Goal: Transaction & Acquisition: Subscribe to service/newsletter

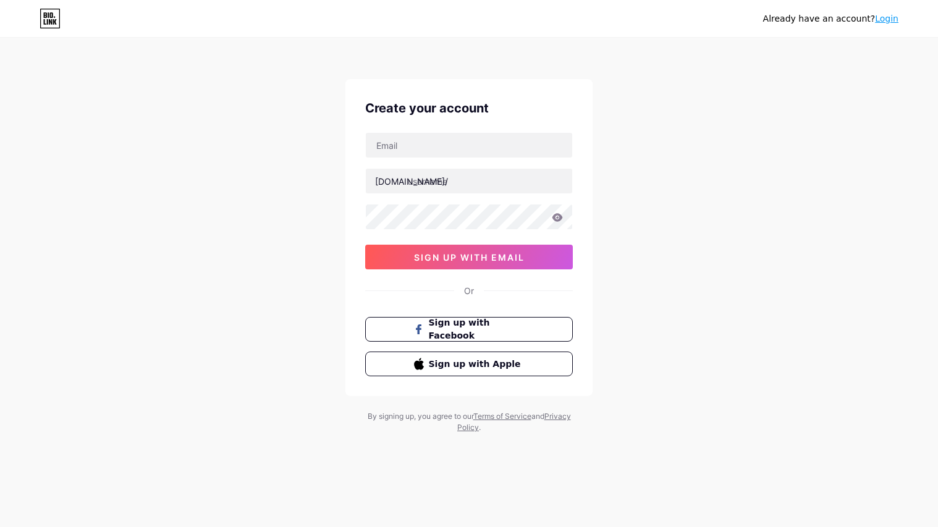
click at [516, 145] on input "text" at bounding box center [469, 145] width 206 height 25
click at [528, 152] on input "[EMAIL_ADDRESS][DOMAIN_NAME]" at bounding box center [469, 145] width 206 height 25
click at [528, 153] on input "[EMAIL_ADDRESS][DOMAIN_NAME]" at bounding box center [469, 145] width 206 height 25
type input "z"
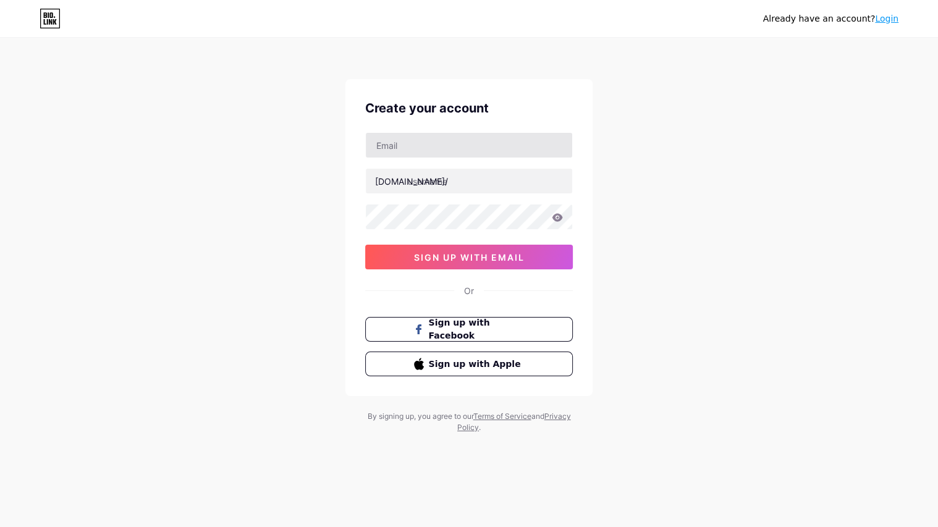
click at [526, 153] on input "text" at bounding box center [469, 145] width 206 height 25
type input "[EMAIL_ADDRESS][DOMAIN_NAME]"
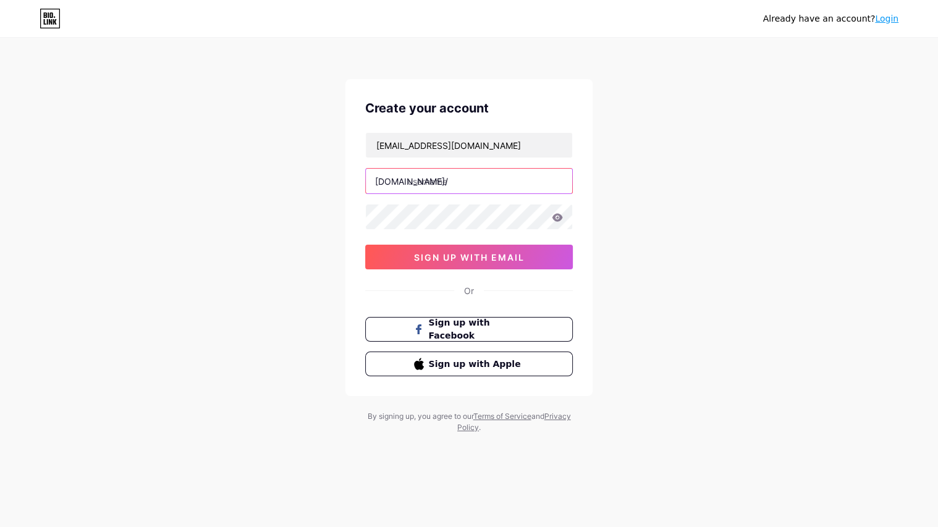
click at [534, 184] on input "text" at bounding box center [469, 181] width 206 height 25
click at [444, 172] on input "text" at bounding box center [469, 181] width 206 height 25
click at [448, 182] on input "a" at bounding box center [469, 181] width 206 height 25
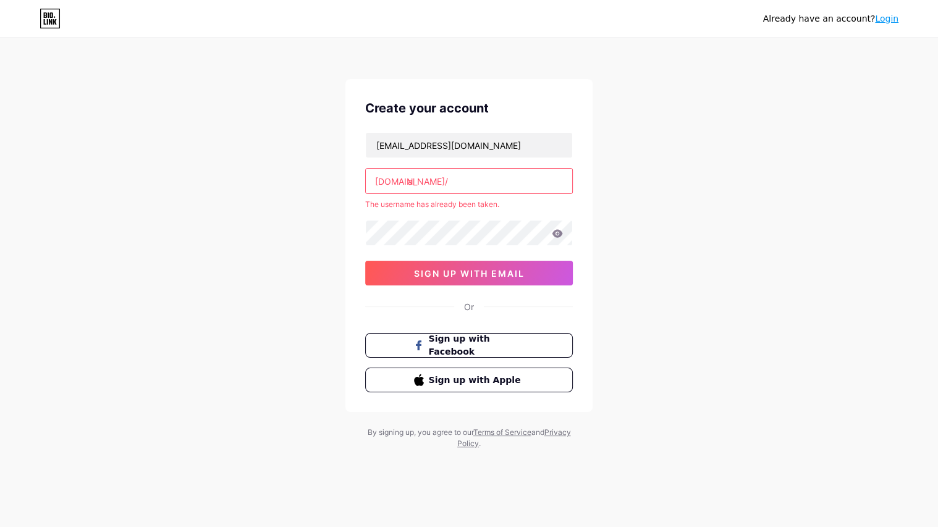
type input "a"
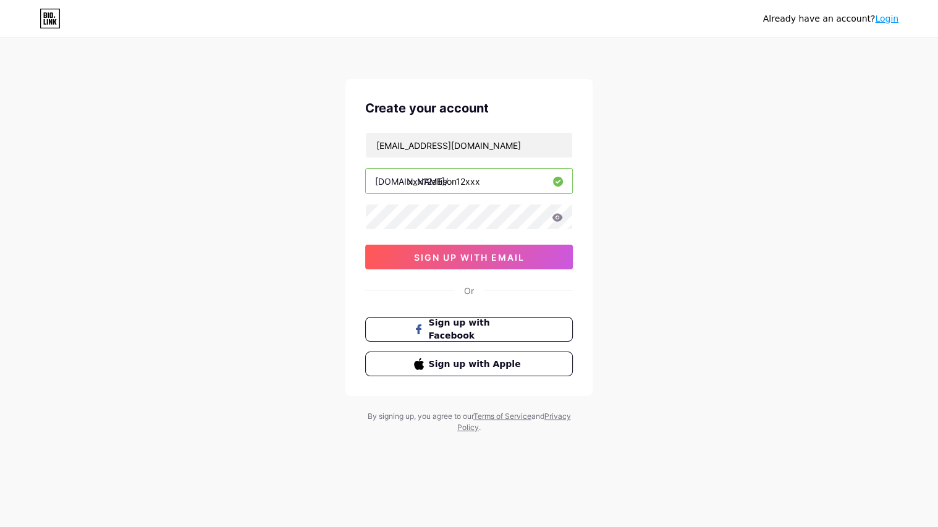
type input "xxx12allison12xxx"
click at [556, 219] on icon at bounding box center [558, 217] width 11 height 8
click at [556, 219] on icon at bounding box center [557, 218] width 12 height 12
click at [561, 249] on button "sign up with email" at bounding box center [469, 257] width 208 height 25
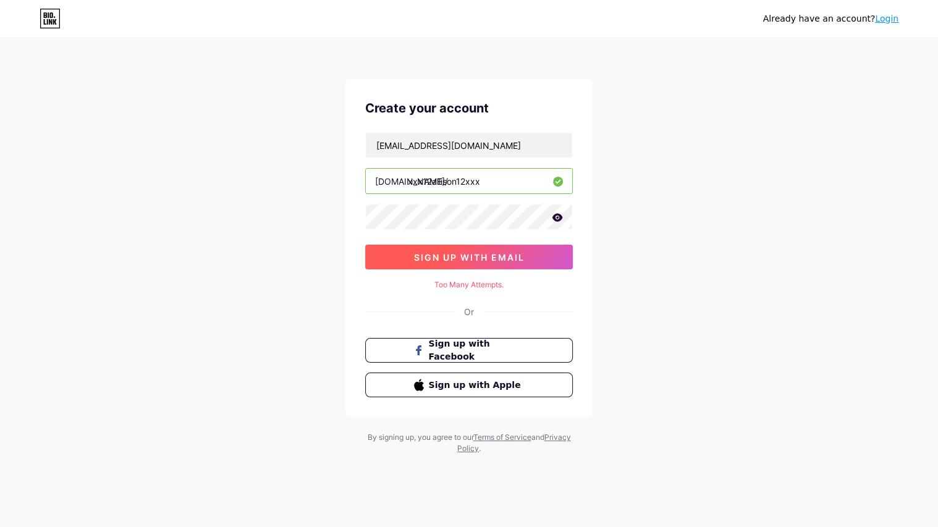
click at [561, 249] on button "sign up with email" at bounding box center [469, 257] width 208 height 25
click at [645, 205] on div "Already have an account? Login Create your account [EMAIL_ADDRESS][DOMAIN_NAME]…" at bounding box center [469, 247] width 938 height 494
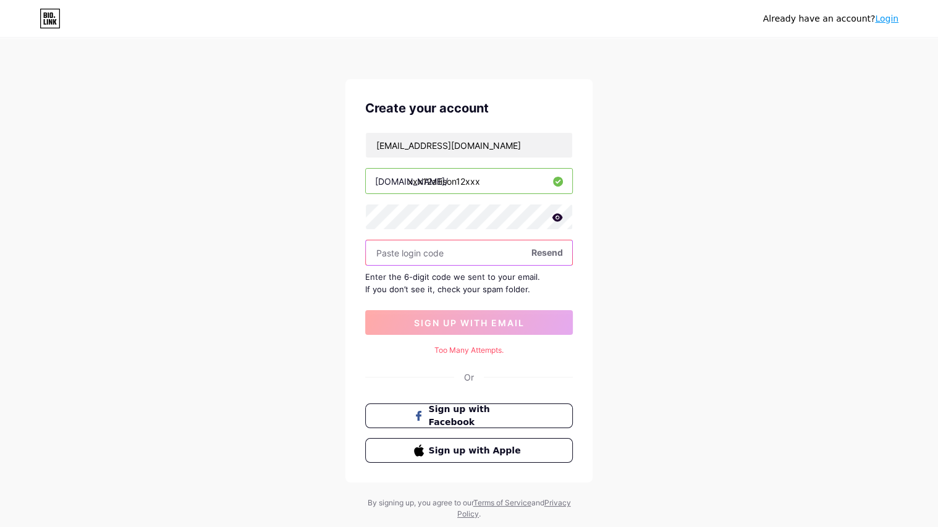
click at [454, 250] on input "text" at bounding box center [469, 252] width 206 height 25
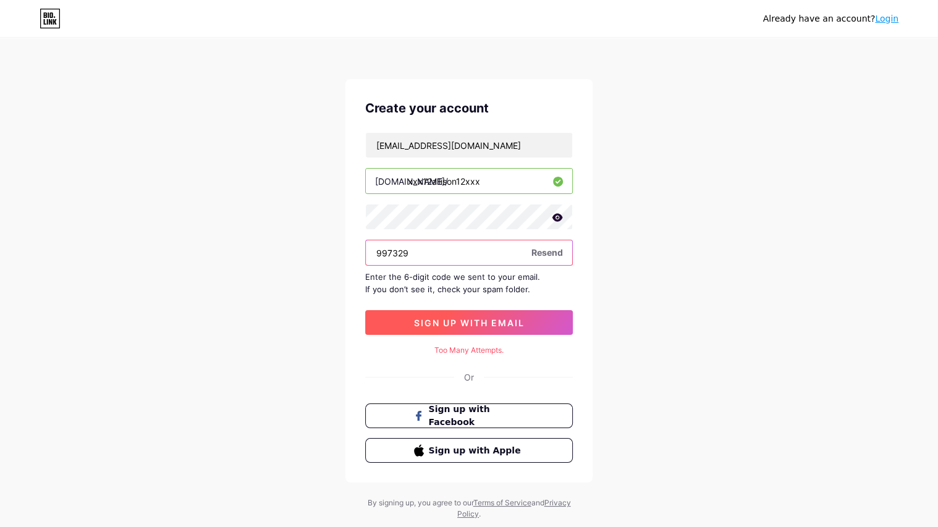
type input "997329"
click at [490, 335] on button "sign up with email" at bounding box center [469, 322] width 208 height 25
click at [484, 328] on span "sign up with email" at bounding box center [469, 323] width 111 height 11
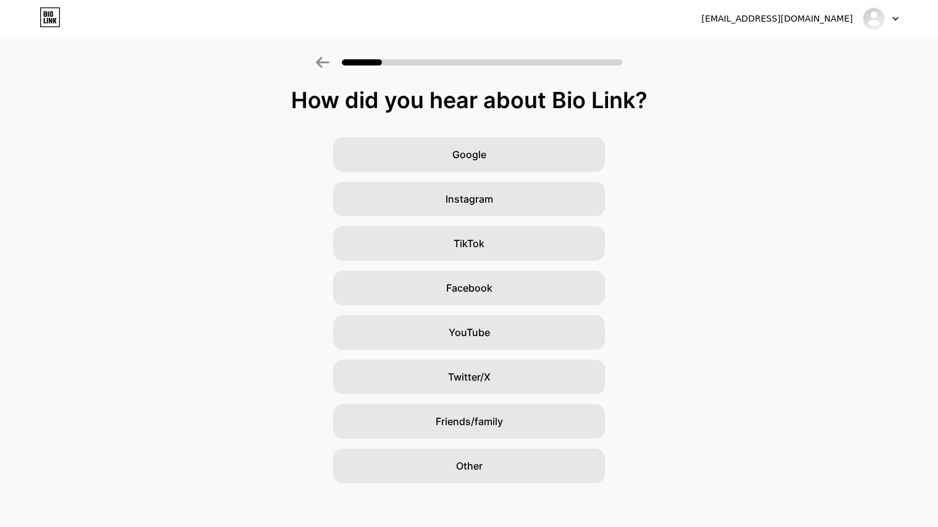
scroll to position [14, 0]
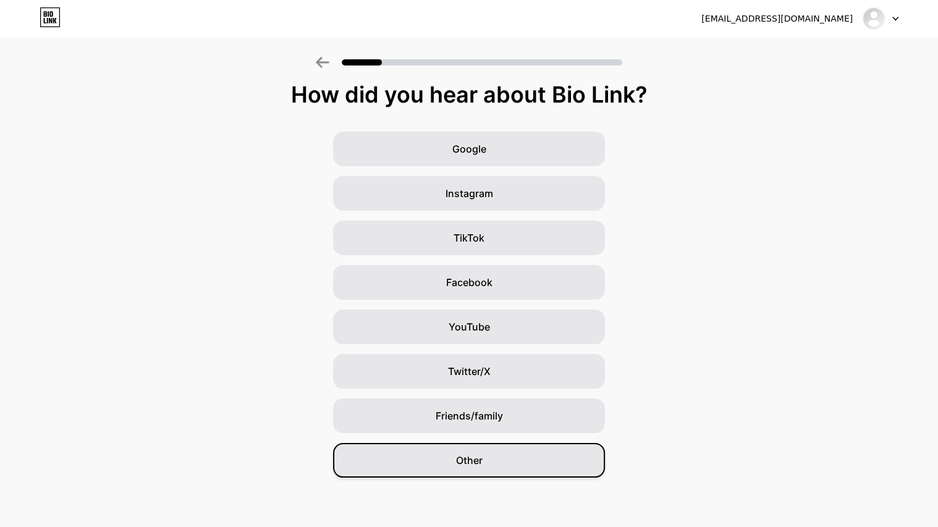
click at [540, 464] on div "Other" at bounding box center [469, 460] width 272 height 35
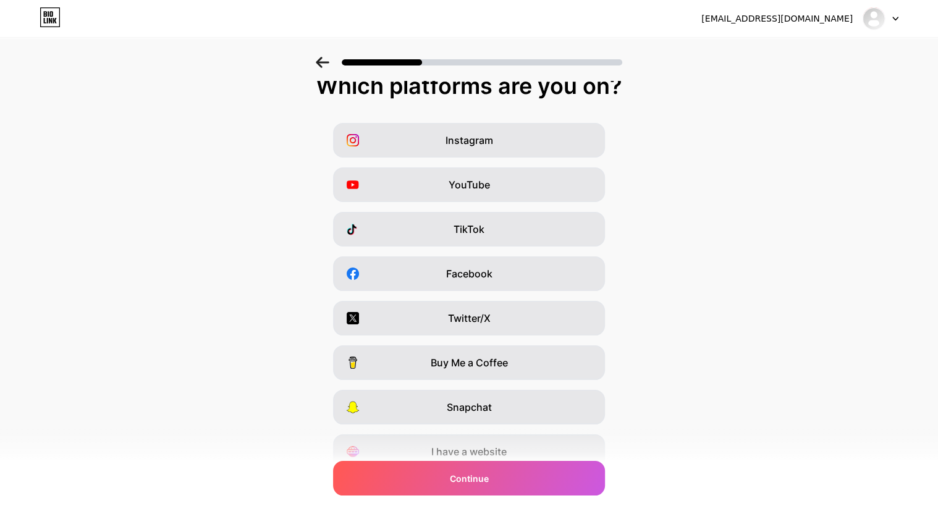
scroll to position [0, 0]
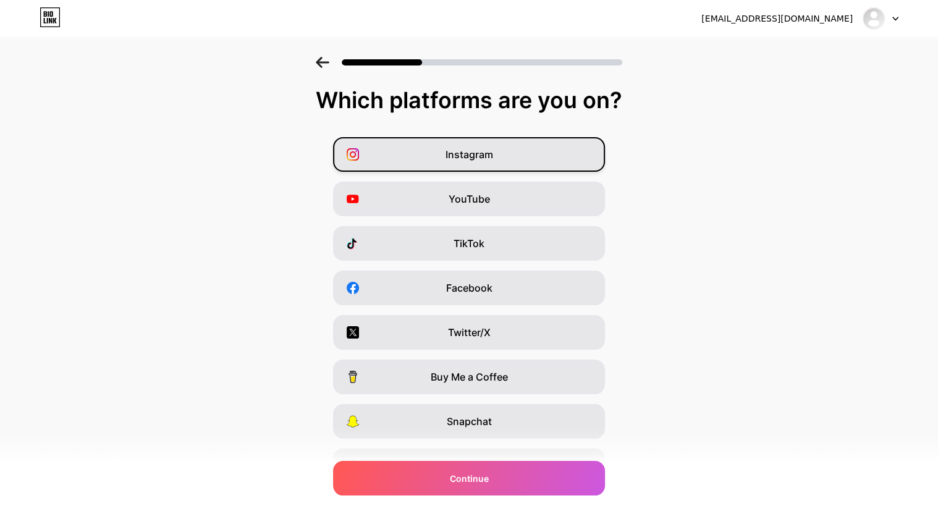
click at [598, 172] on div "Instagram" at bounding box center [469, 154] width 272 height 35
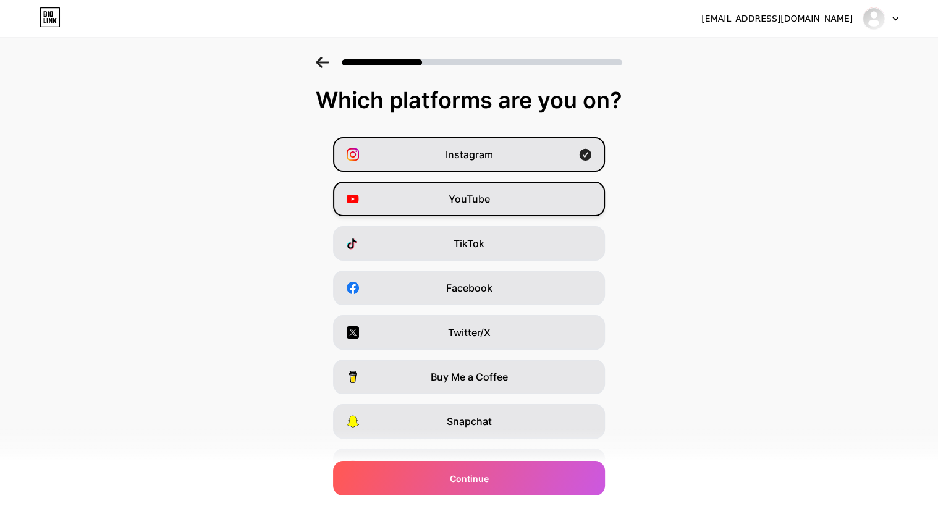
click at [590, 202] on div "YouTube" at bounding box center [469, 199] width 272 height 35
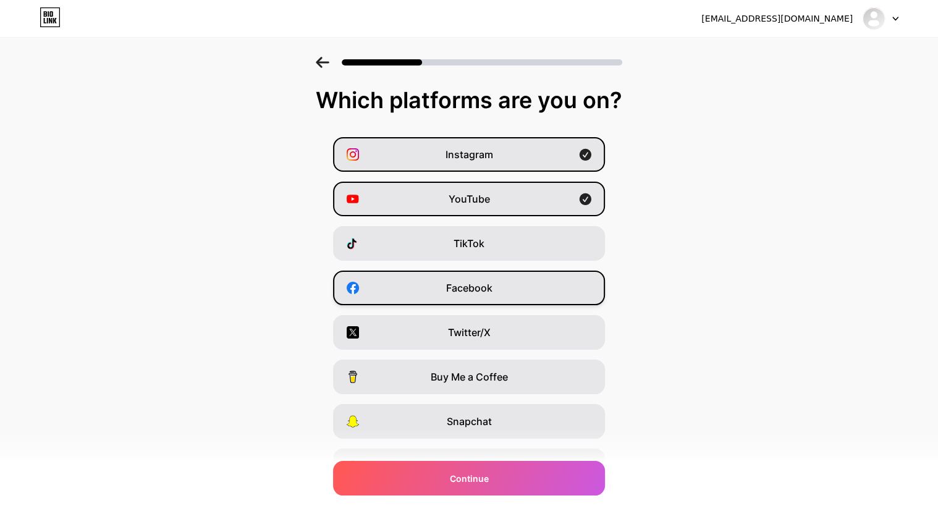
click at [585, 291] on div "Facebook" at bounding box center [469, 288] width 272 height 35
click at [588, 338] on div "Twitter/X" at bounding box center [469, 332] width 272 height 35
click at [524, 501] on div "Which platforms are you on? Instagram YouTube TikTok Facebook Twitter/X Buy Me …" at bounding box center [469, 316] width 938 height 457
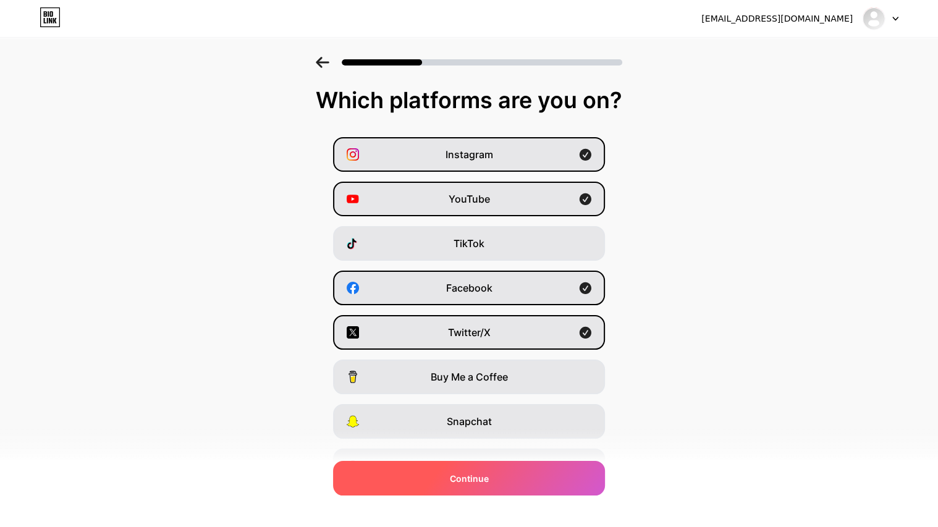
click at [522, 486] on div "Continue" at bounding box center [469, 478] width 272 height 35
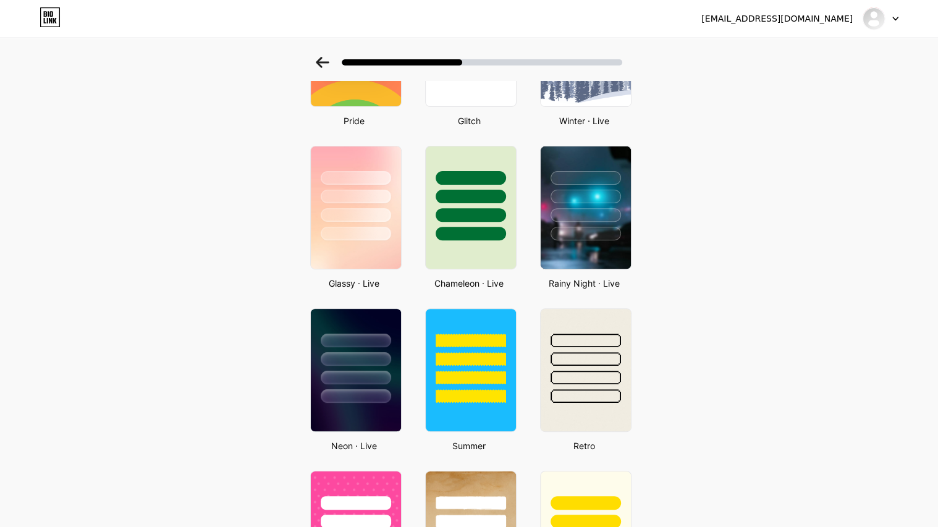
scroll to position [319, 0]
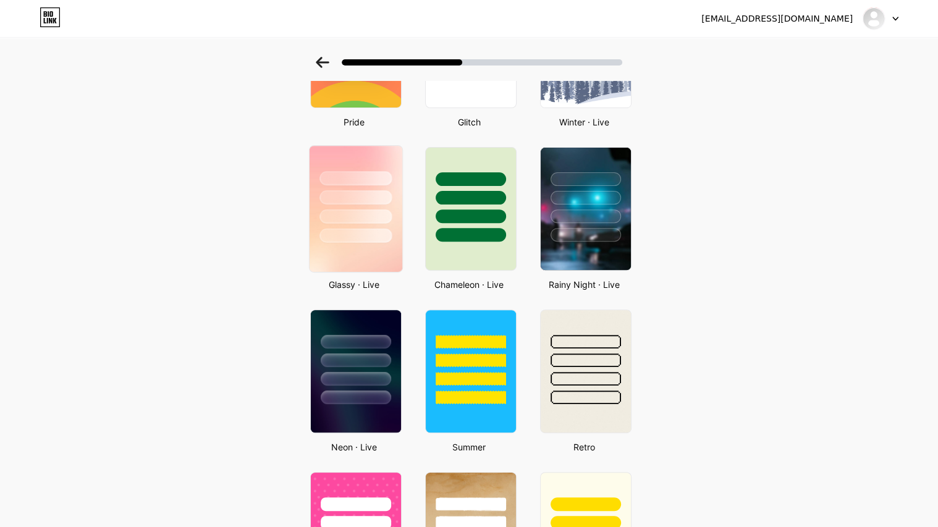
click at [357, 224] on div at bounding box center [356, 217] width 72 height 14
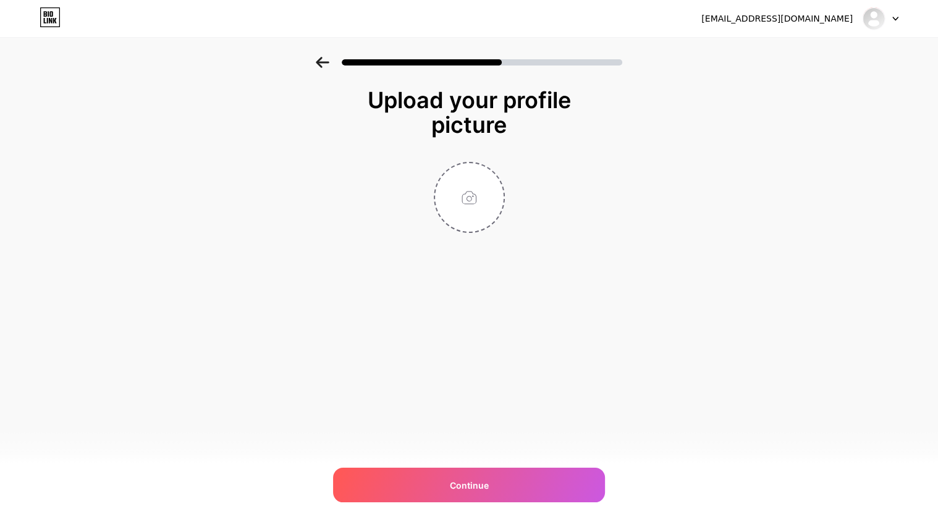
scroll to position [0, 0]
click at [475, 216] on input "file" at bounding box center [469, 197] width 69 height 69
type input "C:\fakepath\Screenshot [DATE] 9.22.00 PM.png"
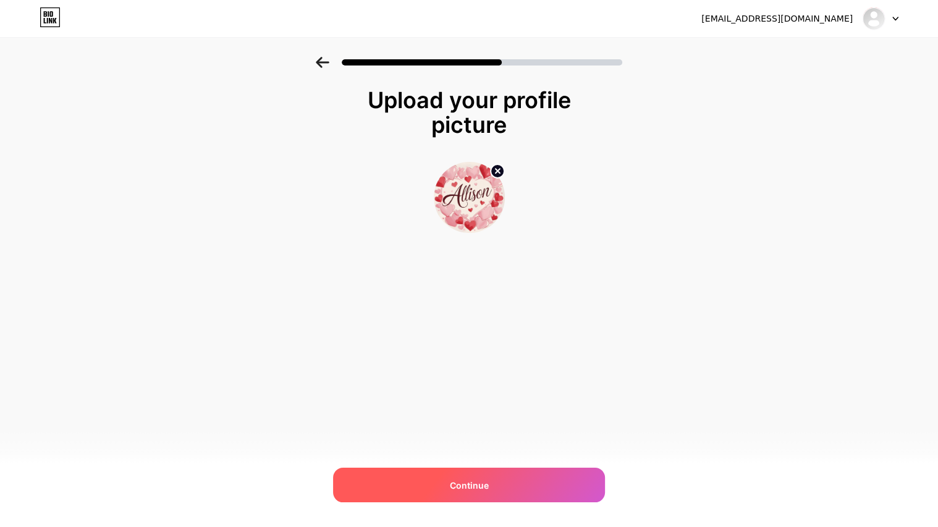
click at [519, 472] on div "Continue" at bounding box center [469, 485] width 272 height 35
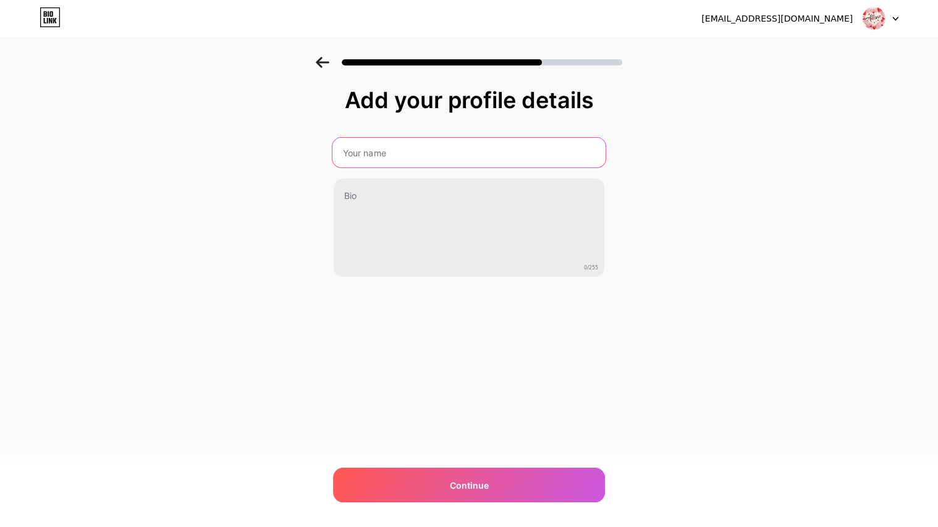
click at [412, 150] on input "text" at bounding box center [469, 153] width 273 height 30
type input "[PERSON_NAME]"
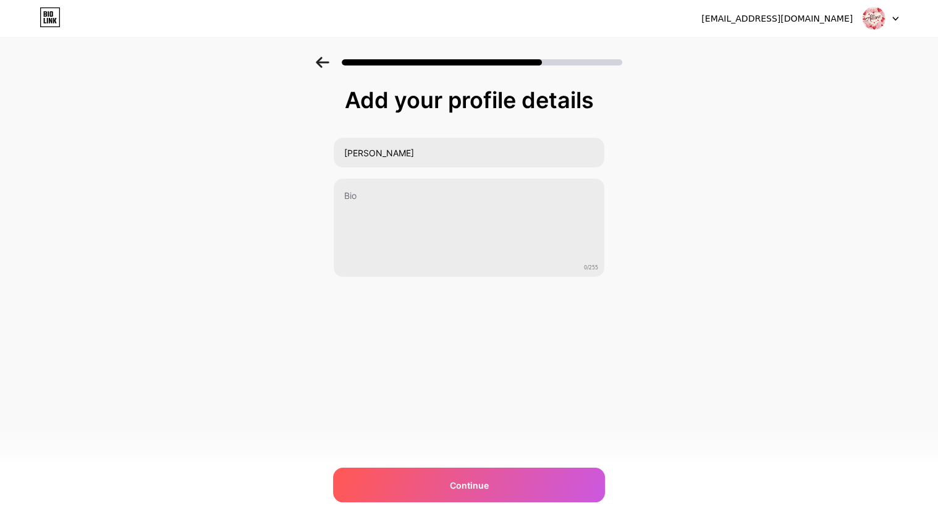
click at [488, 294] on div "Add your profile details [PERSON_NAME] 0/255 Continue Error" at bounding box center [469, 214] width 272 height 252
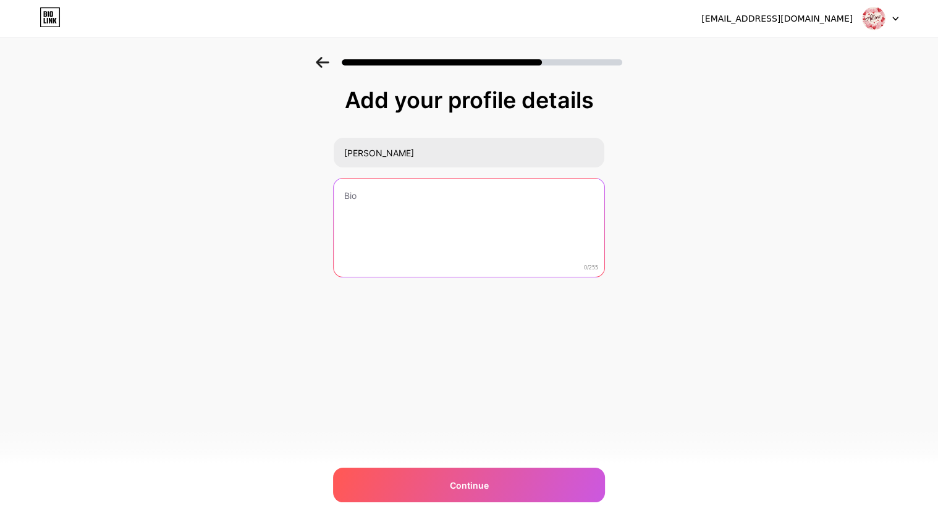
click at [470, 265] on textarea at bounding box center [469, 229] width 271 height 100
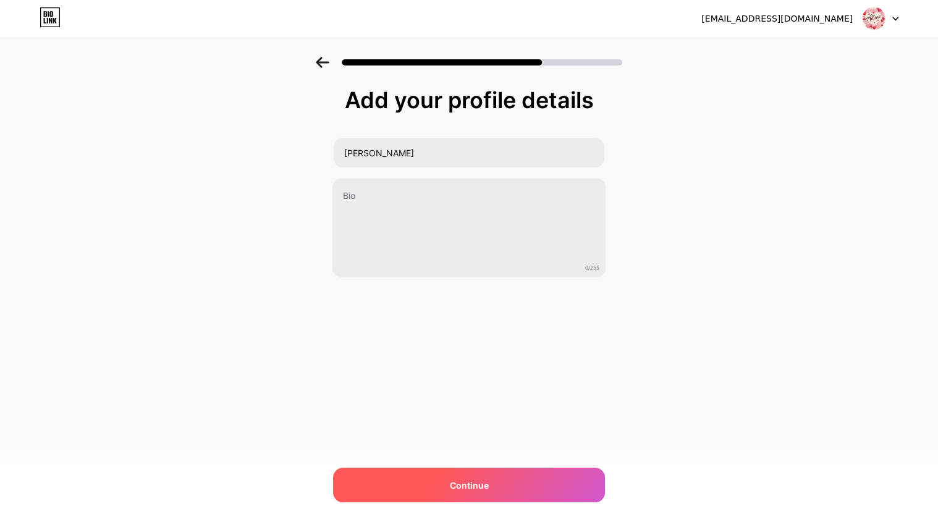
click at [509, 493] on div "Continue" at bounding box center [469, 485] width 272 height 35
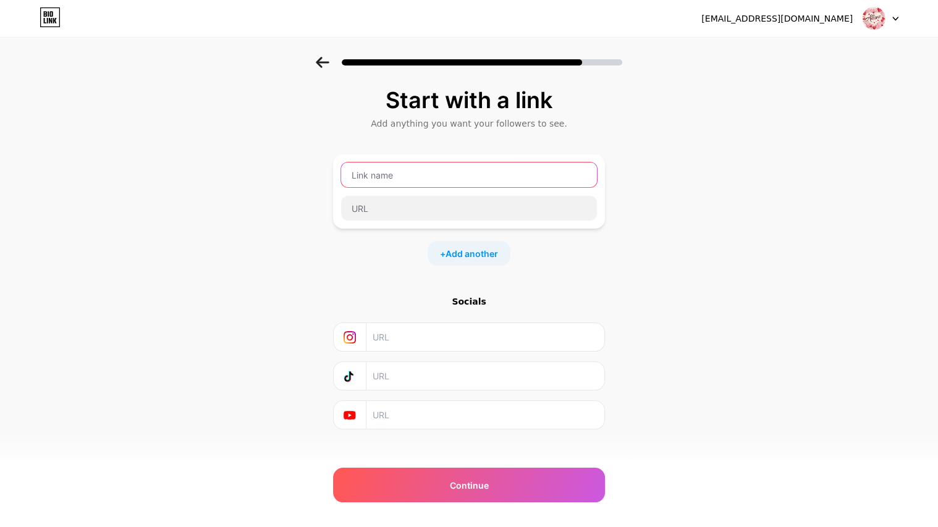
click at [563, 184] on input "text" at bounding box center [469, 175] width 256 height 25
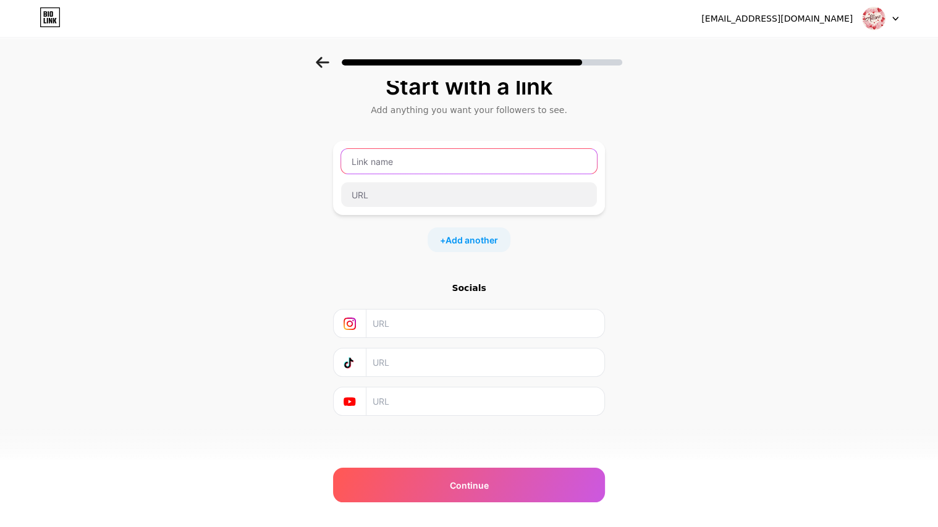
type input "n"
type input "A"
click at [185, 158] on div "Start with a link Add anything you want your followers to see. + Add another So…" at bounding box center [469, 260] width 938 height 435
click at [396, 155] on input "text" at bounding box center [469, 161] width 256 height 25
click at [370, 150] on input "Builtopia" at bounding box center [469, 161] width 256 height 25
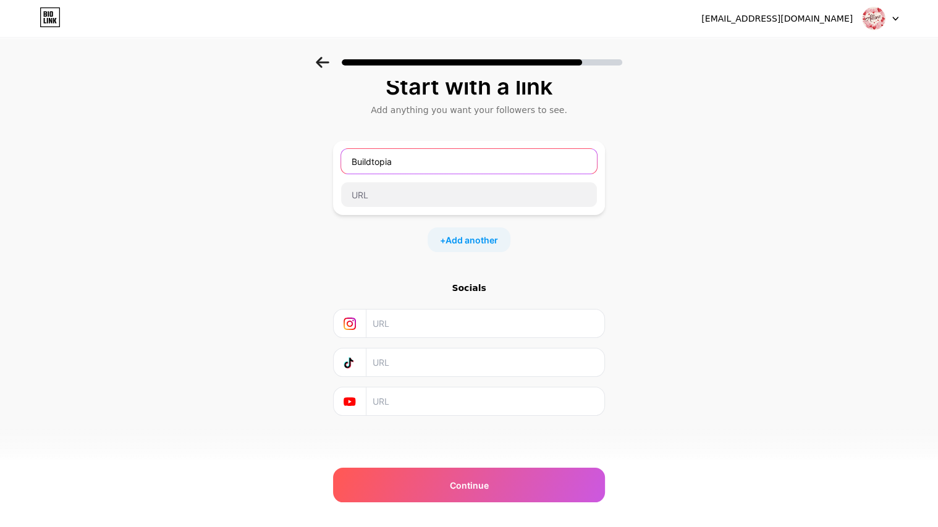
type input "Buildtopia"
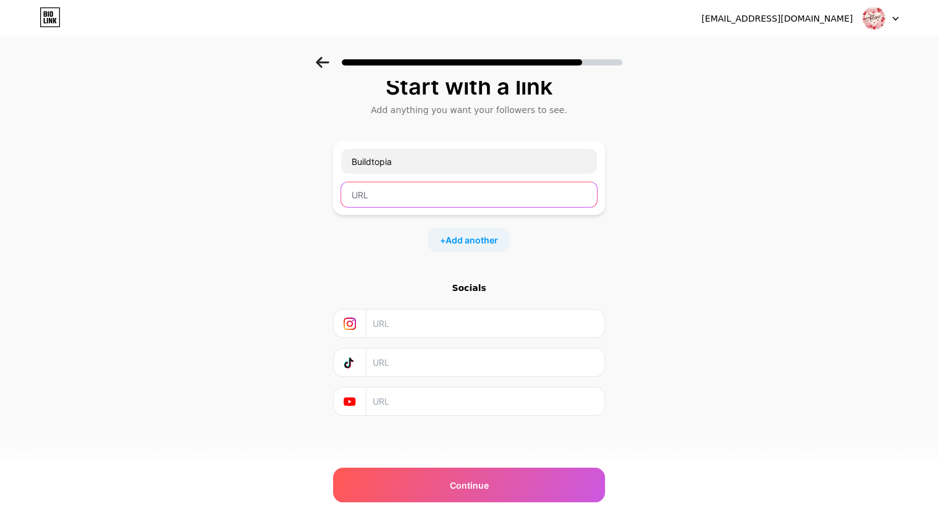
click at [485, 194] on input "text" at bounding box center [469, 194] width 256 height 25
type input "[URL]"
click at [440, 123] on div "Start with a link Add anything you want your followers to see. Buildtopia [URL]…" at bounding box center [469, 245] width 272 height 342
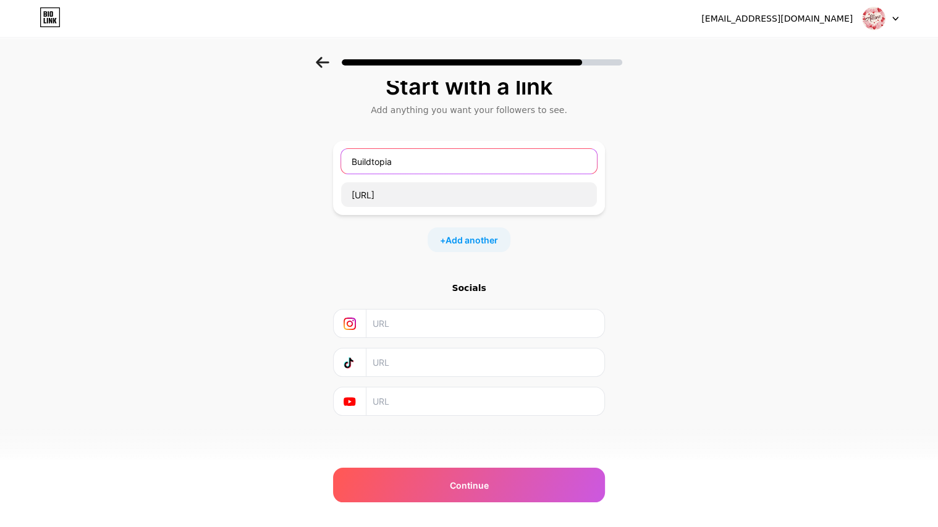
click at [461, 159] on input "Buildtopia" at bounding box center [469, 161] width 256 height 25
type input "[DOMAIN_NAME]"
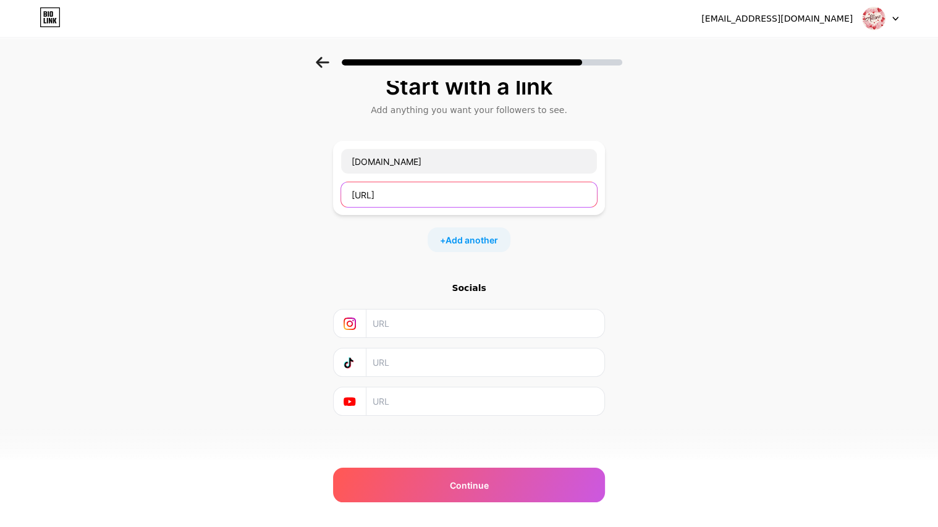
click at [460, 185] on input "[URL]" at bounding box center [469, 194] width 256 height 25
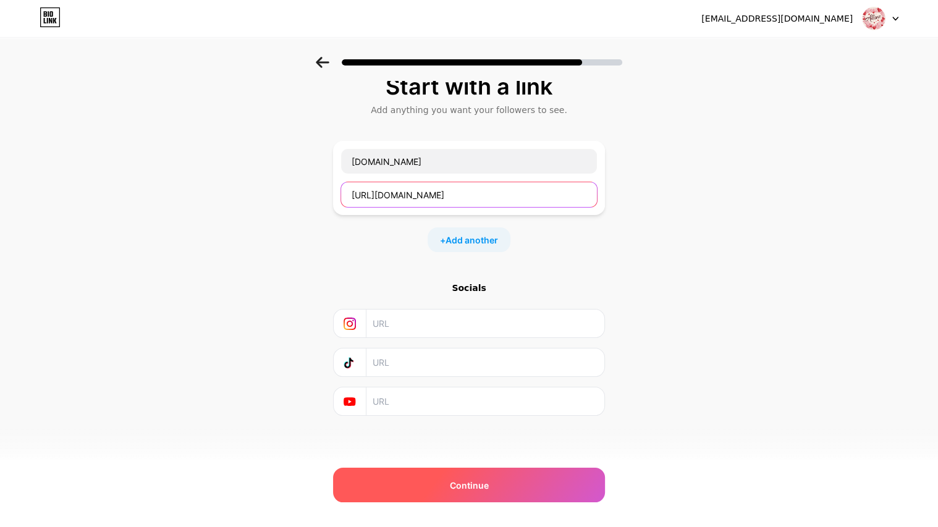
type input "[URL][DOMAIN_NAME]"
click at [551, 501] on div "Continue" at bounding box center [469, 485] width 272 height 35
click at [555, 496] on div "Continue" at bounding box center [469, 485] width 272 height 35
click at [530, 494] on div "Continue" at bounding box center [469, 485] width 272 height 35
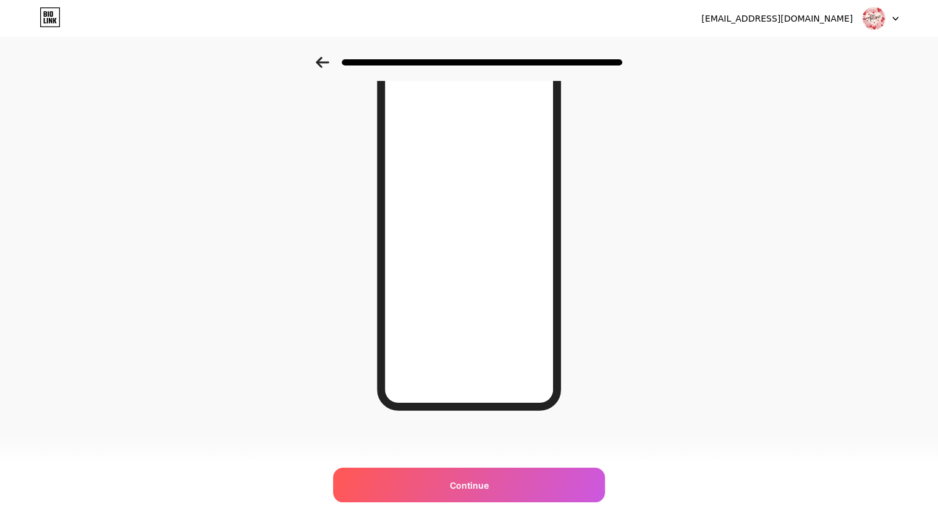
scroll to position [102, 0]
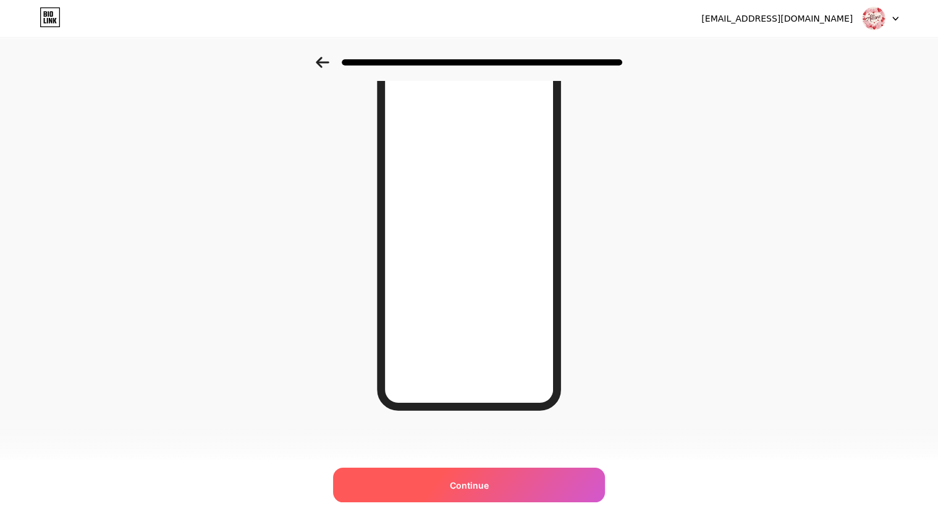
click at [552, 476] on div "Continue" at bounding box center [469, 485] width 272 height 35
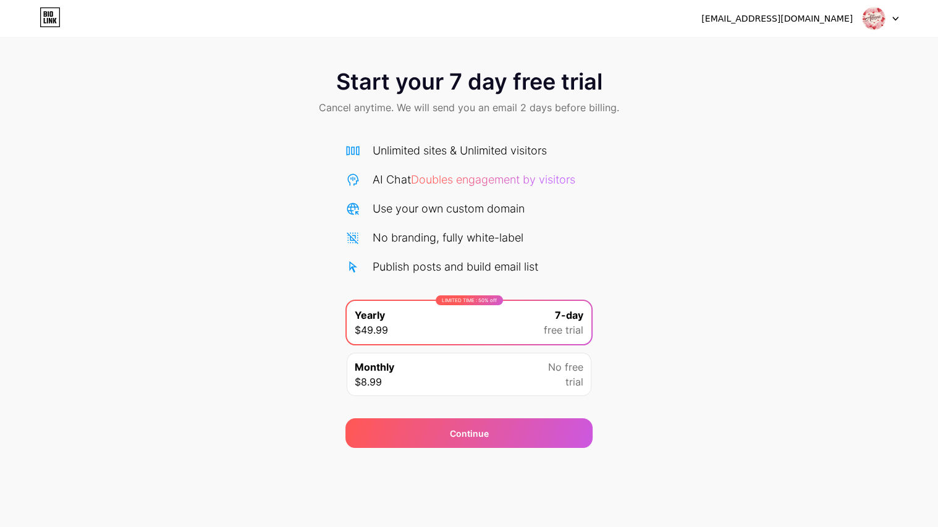
scroll to position [3, 0]
click at [556, 389] on div "No free trial" at bounding box center [565, 375] width 35 height 30
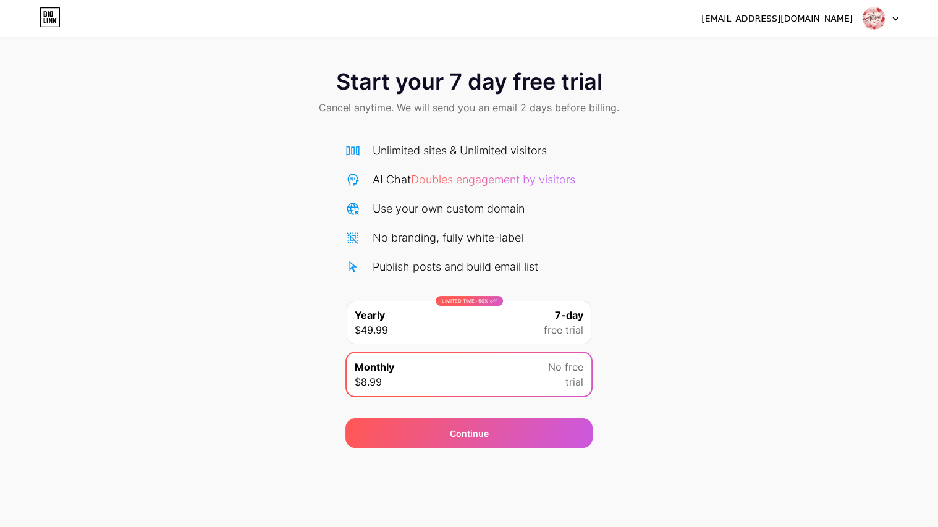
click at [556, 344] on div "LIMITED TIME : 50% off Yearly $49.99 7-day free trial" at bounding box center [469, 322] width 245 height 43
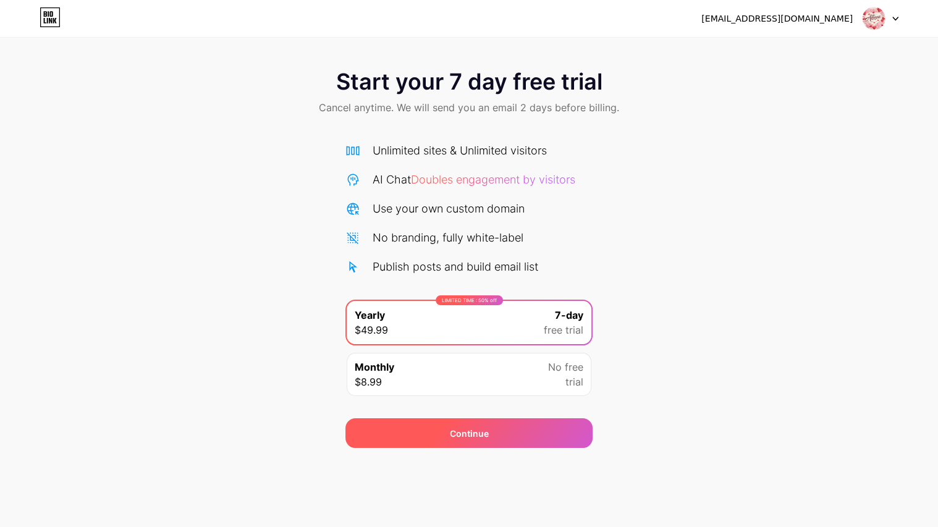
click at [533, 448] on div "Continue" at bounding box center [469, 434] width 247 height 30
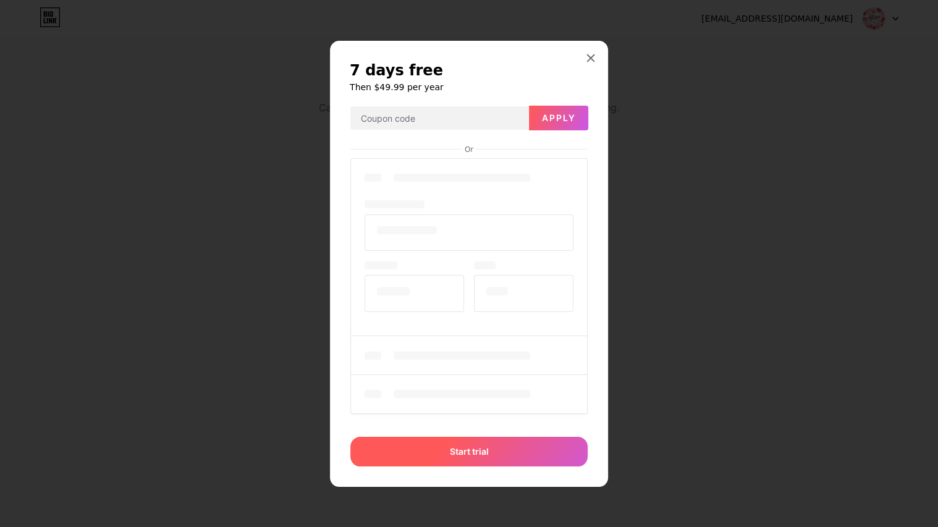
click at [472, 458] on span "Start trial" at bounding box center [469, 451] width 39 height 13
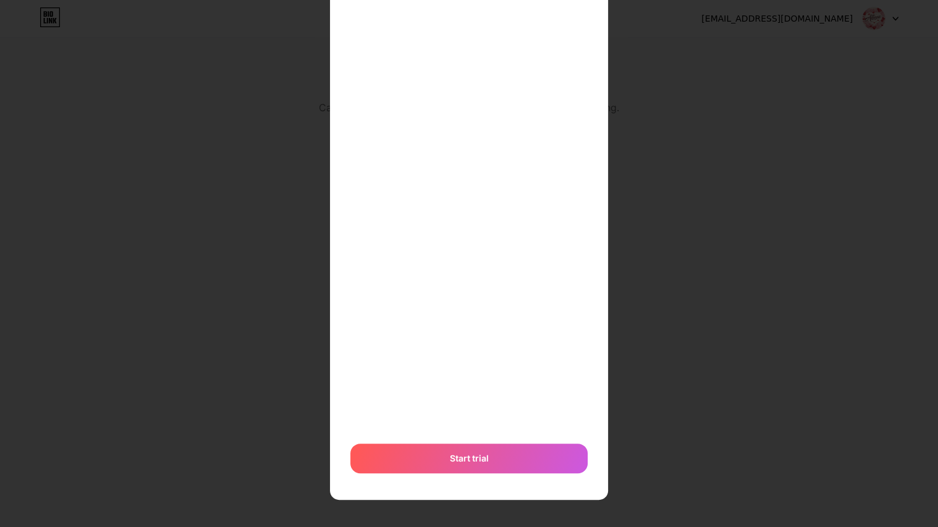
scroll to position [0, 0]
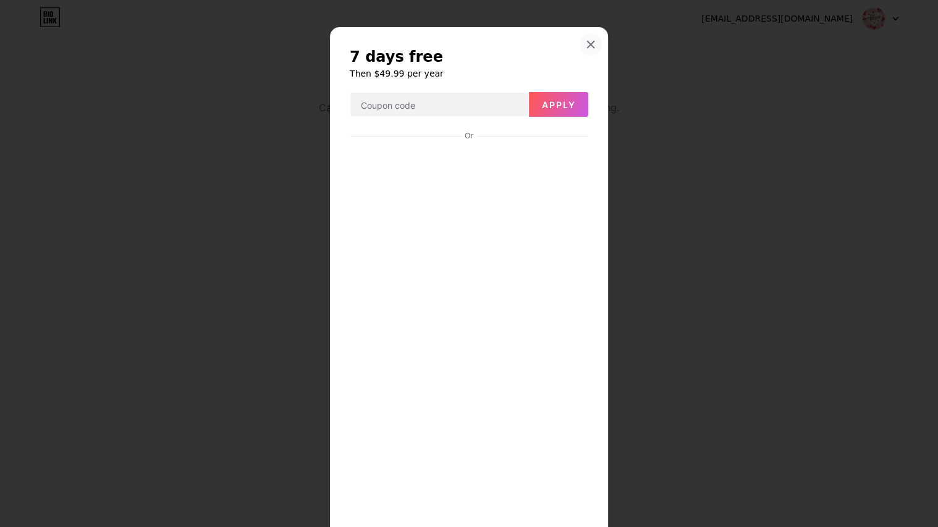
click at [592, 46] on icon at bounding box center [591, 44] width 7 height 7
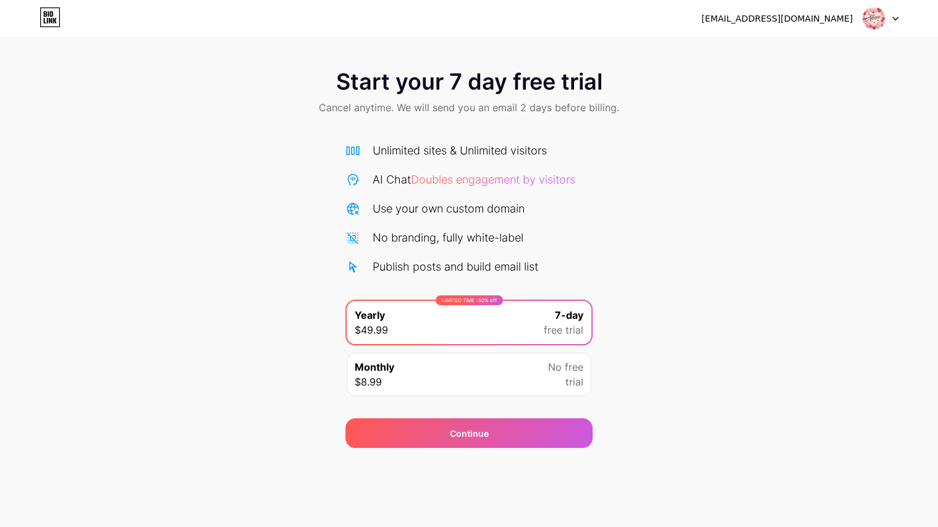
click at [44, 19] on icon at bounding box center [45, 21] width 2 height 6
click at [877, 15] on img at bounding box center [873, 18] width 23 height 23
click at [704, 217] on div "Start your 7 day free trial Cancel anytime. We will send you an email 2 days be…" at bounding box center [469, 252] width 938 height 391
click at [453, 182] on span "Doubles engagement by visitors" at bounding box center [493, 179] width 164 height 13
